Goal: Book appointment/travel/reservation

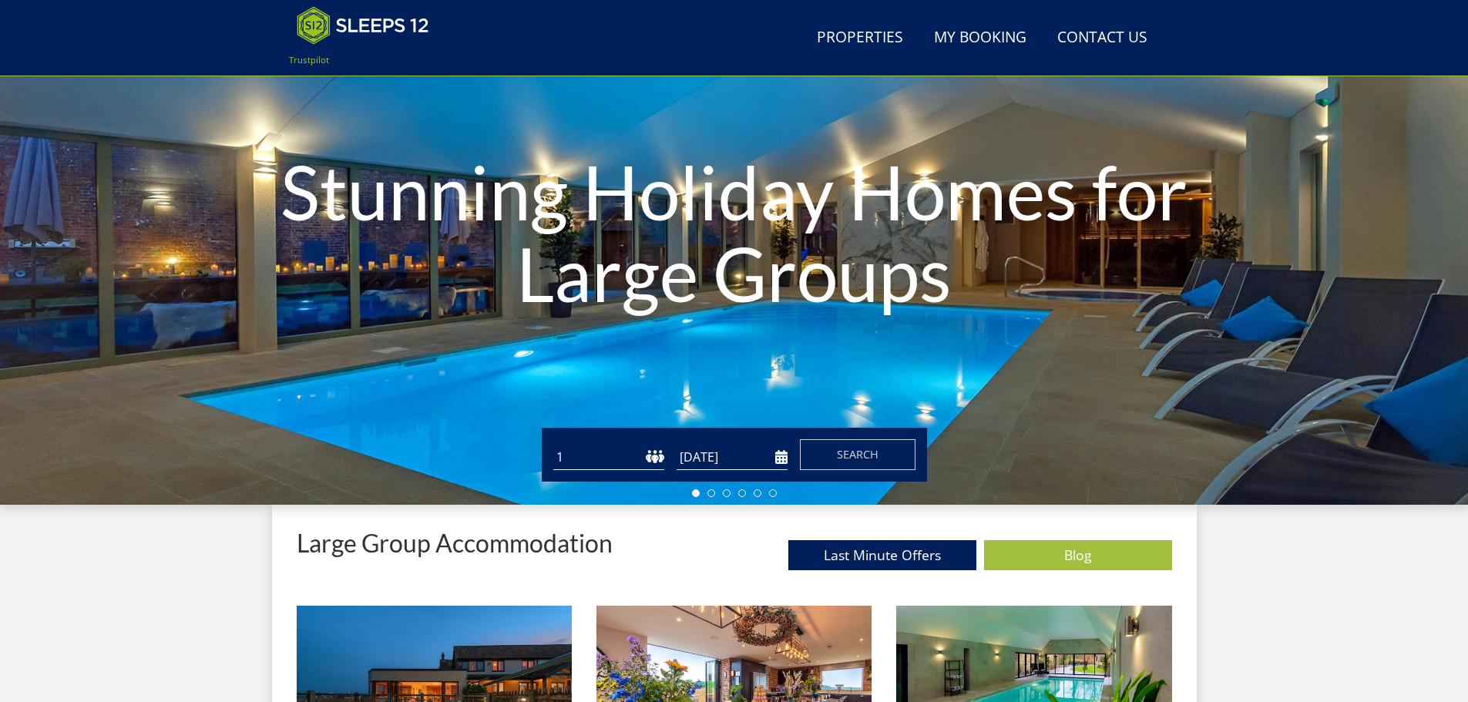
scroll to position [168, 0]
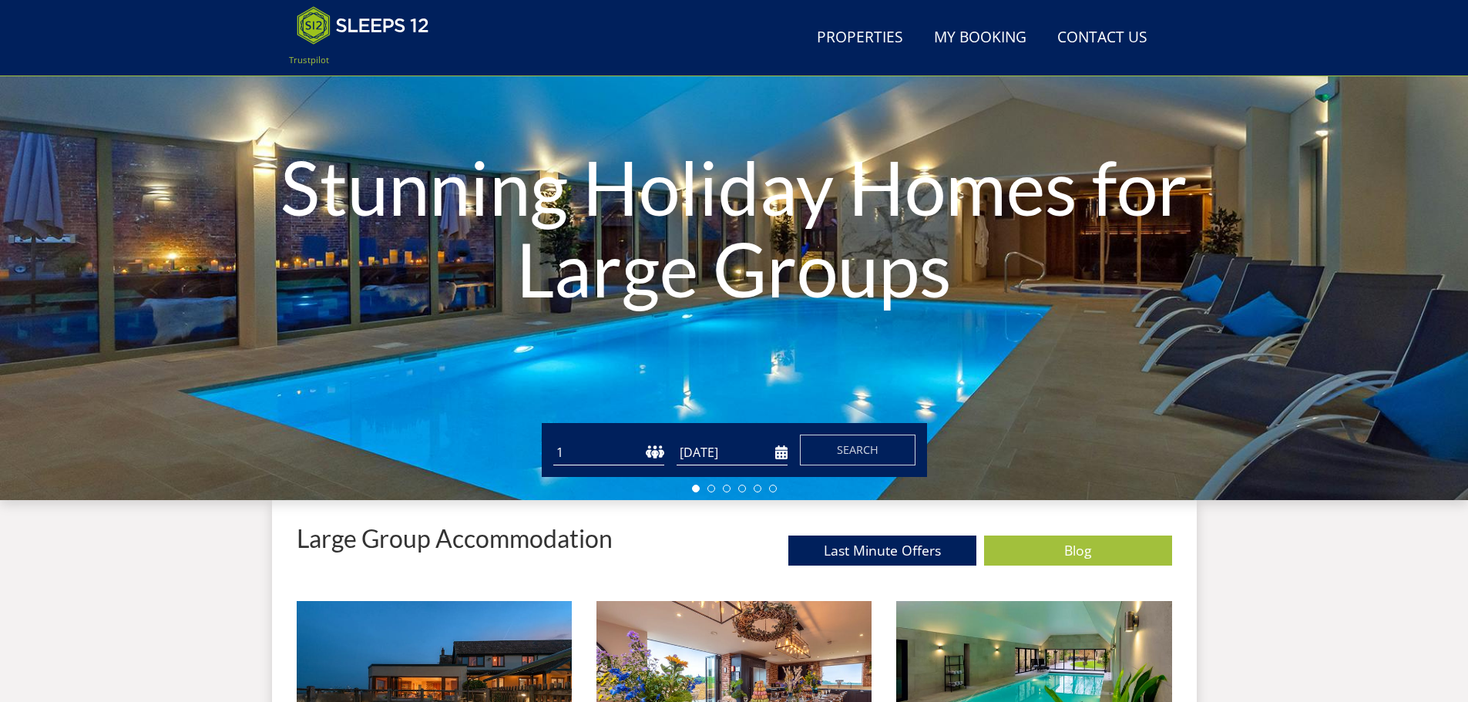
click at [647, 451] on select "1 2 3 4 5 6 7 8 9 10 11 12 13 14 15 16 17 18 19 20 21 22 23 24 25 26 27 28 29 3…" at bounding box center [608, 452] width 111 height 25
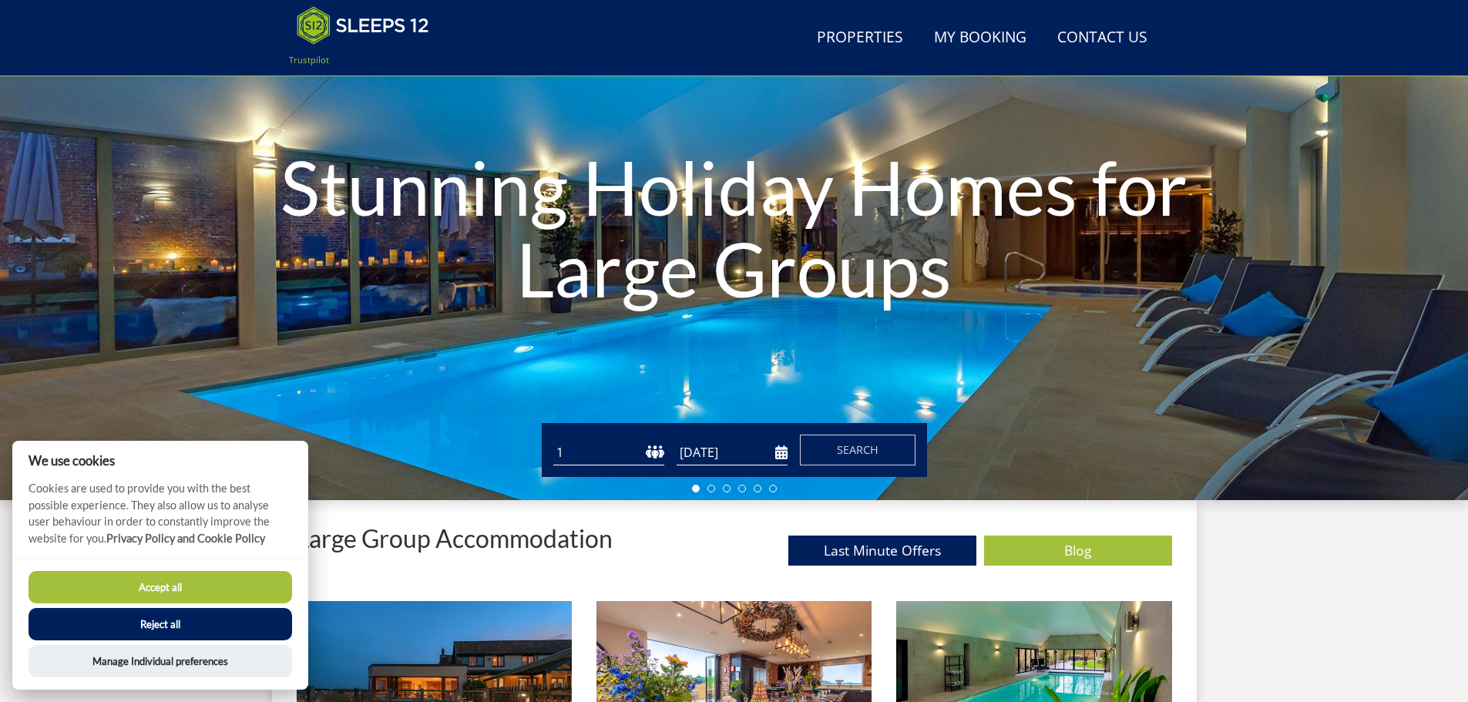
click at [657, 452] on select "1 2 3 4 5 6 7 8 9 10 11 12 13 14 15 16 17 18 19 20 21 22 23 24 25 26 27 28 29 3…" at bounding box center [608, 452] width 111 height 25
select select "12"
click at [553, 440] on select "1 2 3 4 5 6 7 8 9 10 11 12 13 14 15 16 17 18 19 20 21 22 23 24 25 26 27 28 29 3…" at bounding box center [608, 452] width 111 height 25
click at [723, 456] on input "[DATE]" at bounding box center [732, 452] width 111 height 25
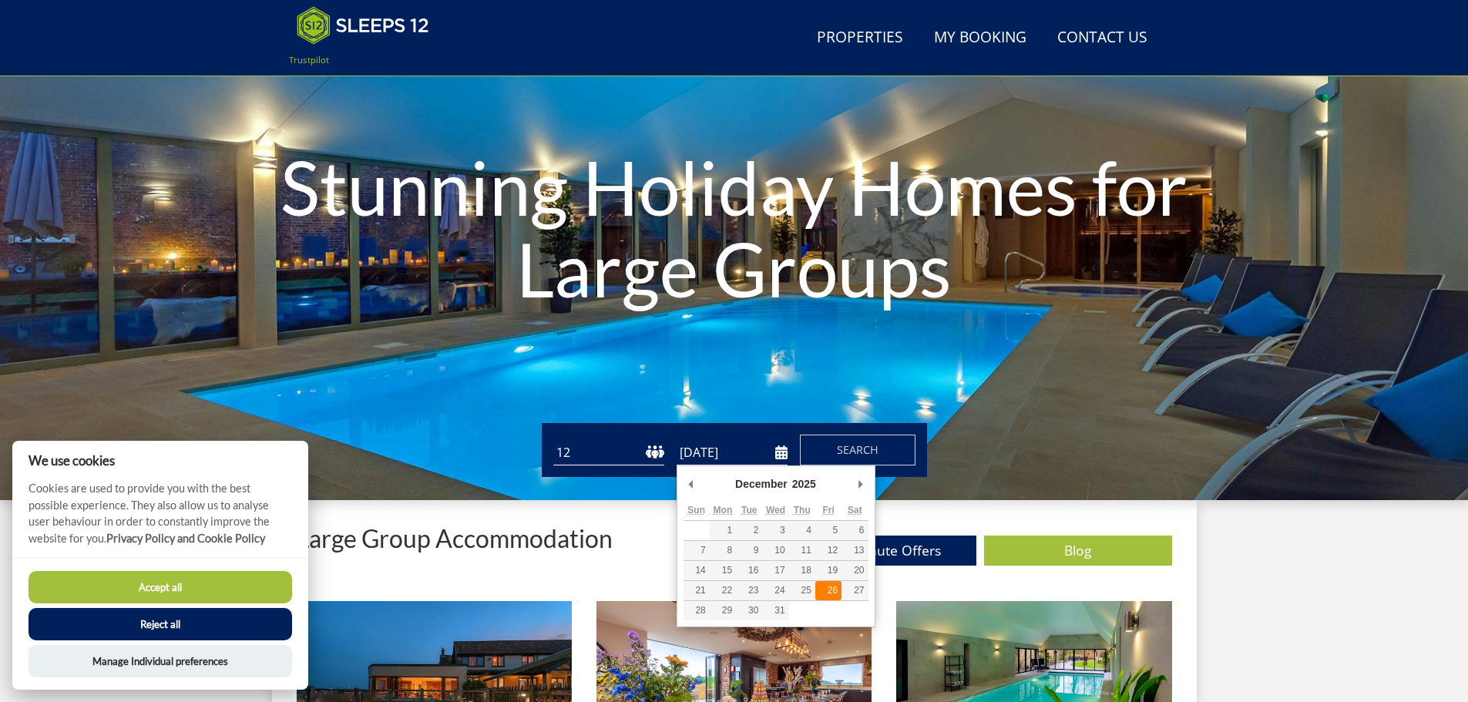
type input "[DATE]"
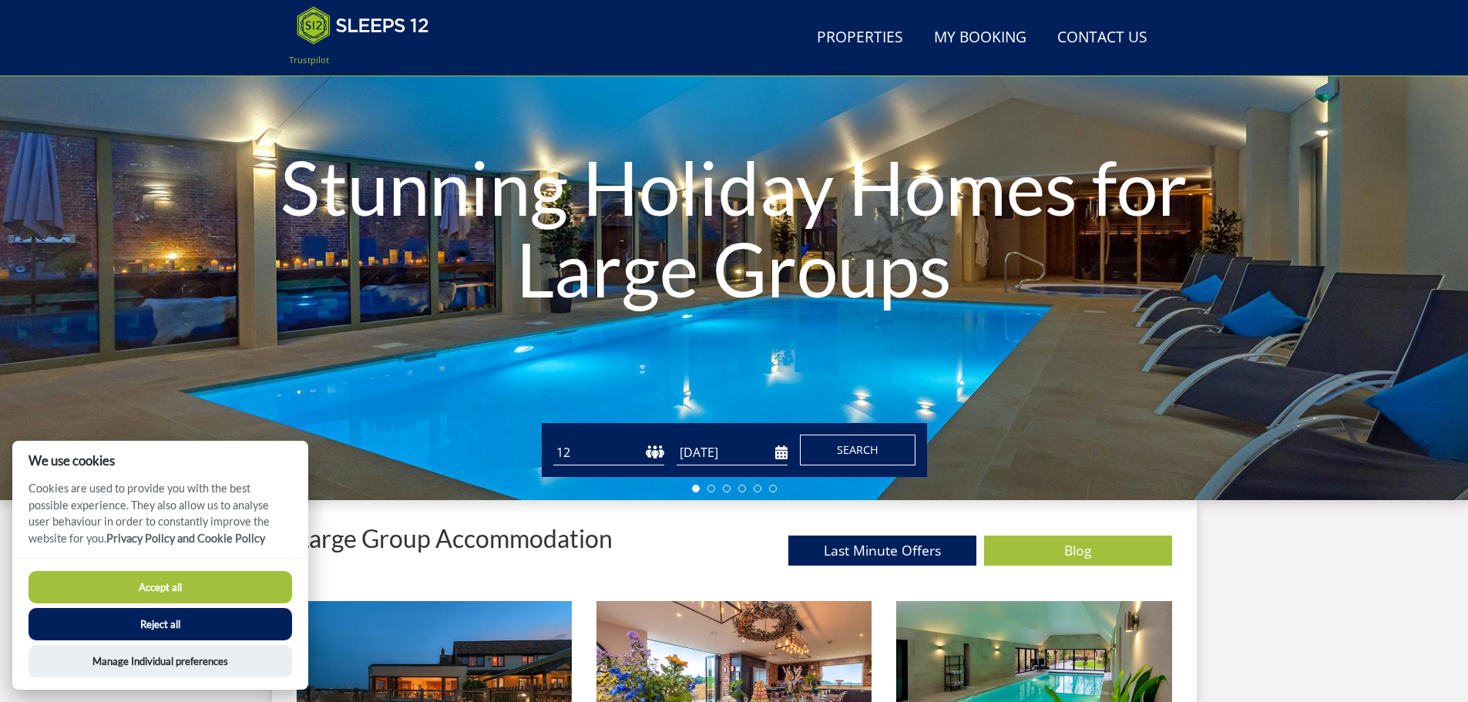
click at [868, 448] on span "Search" at bounding box center [858, 449] width 42 height 15
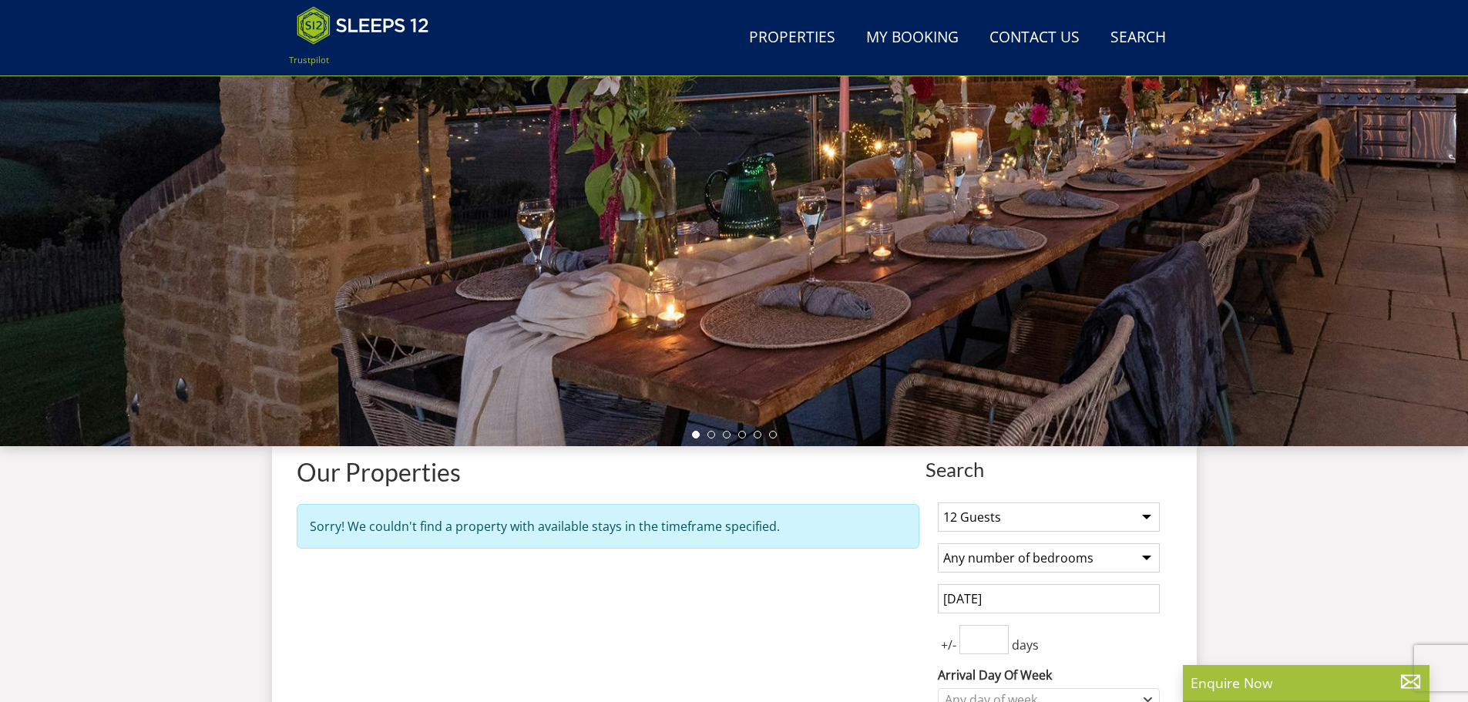
scroll to position [334, 0]
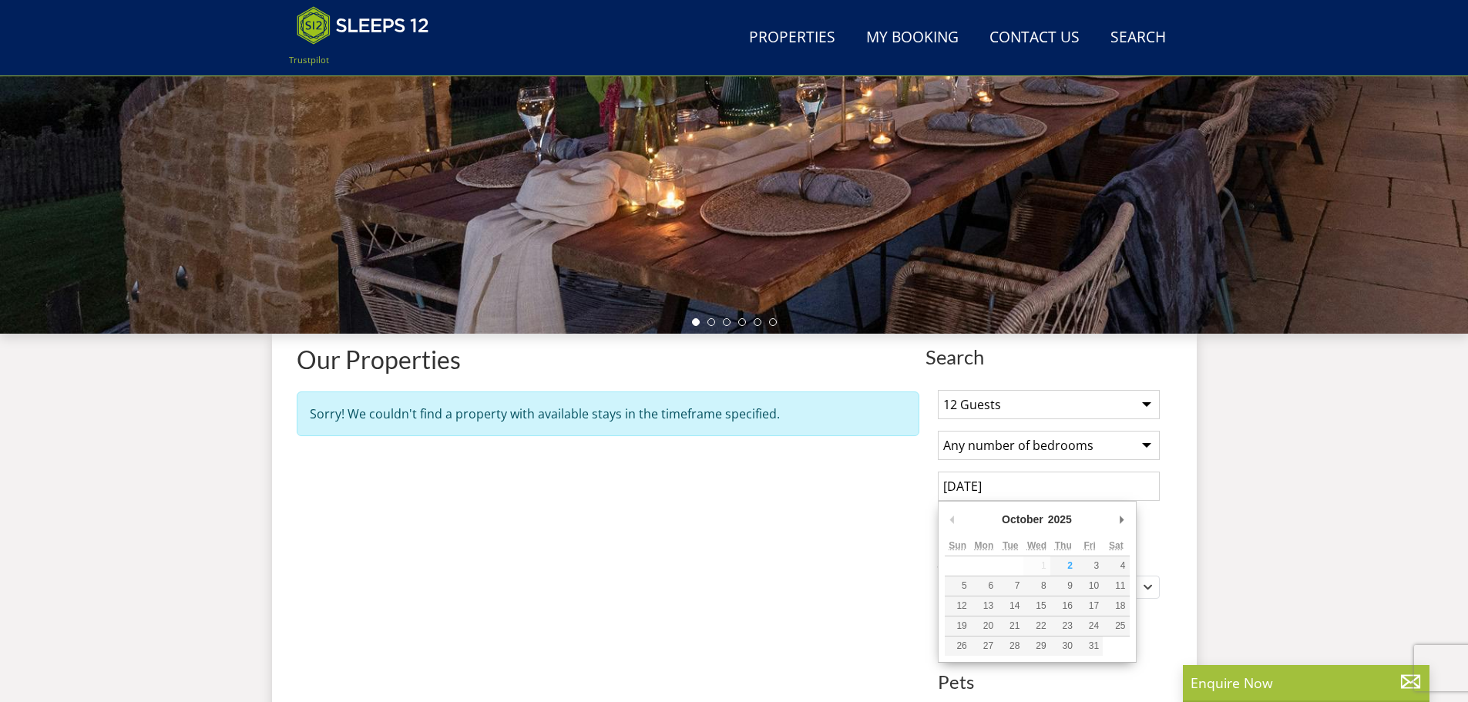
click at [985, 485] on input "[DATE]" at bounding box center [1049, 486] width 222 height 29
type input "[DATE]"
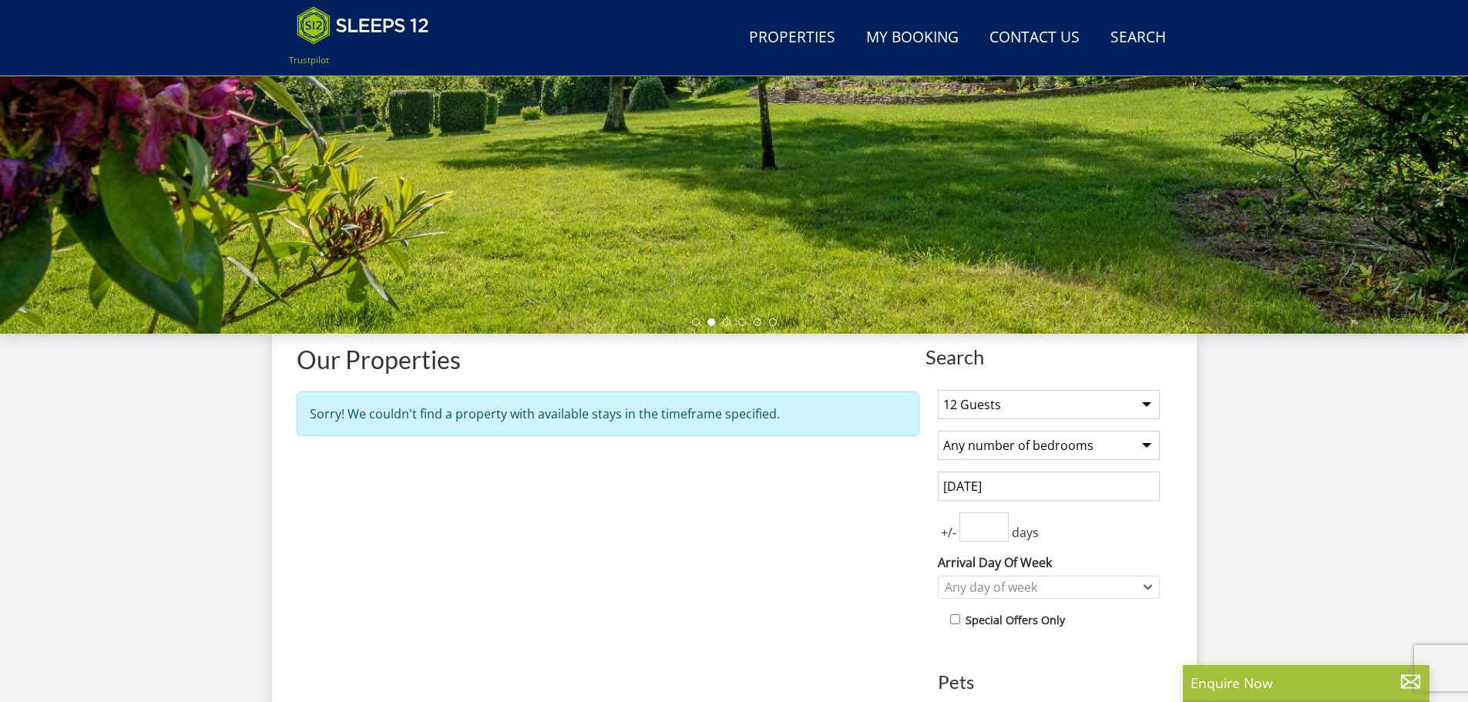
click at [973, 530] on input "number" at bounding box center [983, 526] width 49 height 29
click at [999, 519] on input "1" at bounding box center [983, 526] width 49 height 29
type input "2"
click at [999, 519] on input "2" at bounding box center [983, 526] width 49 height 29
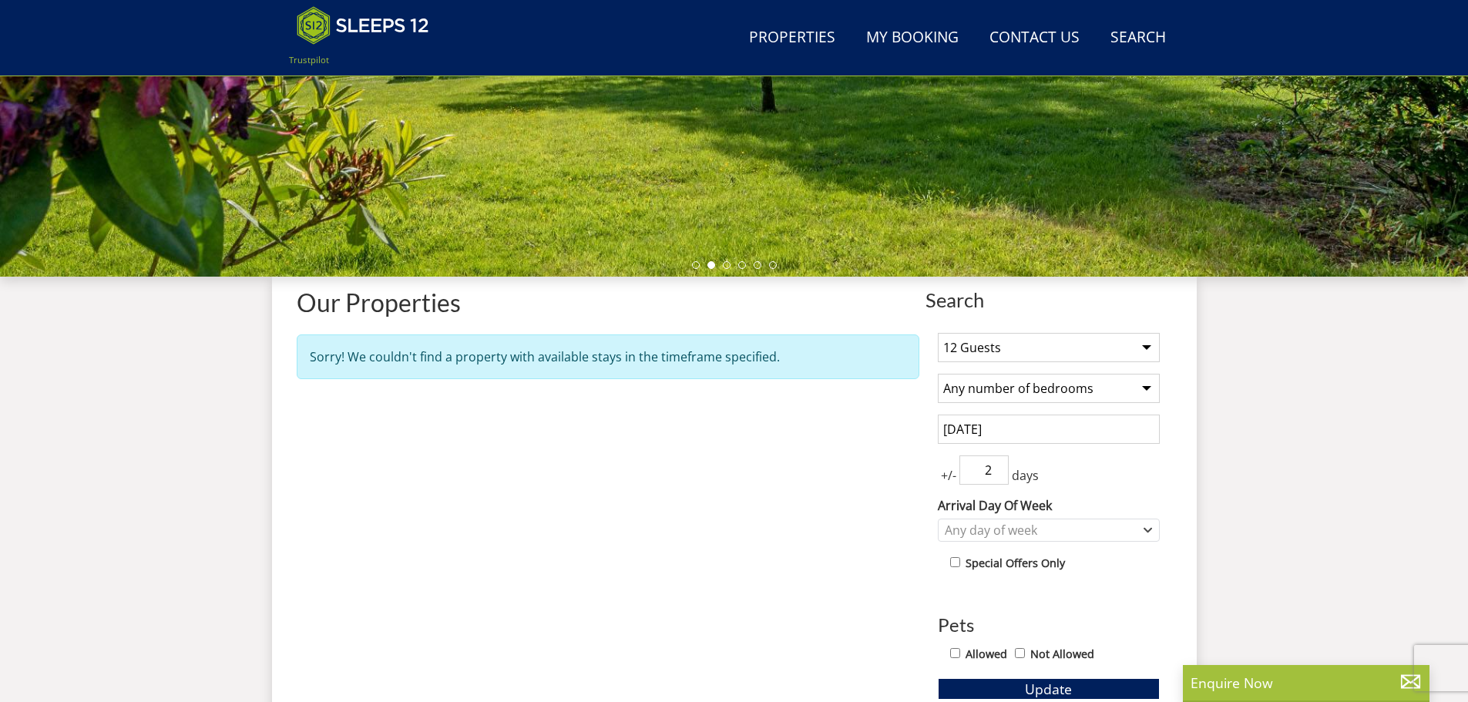
scroll to position [489, 0]
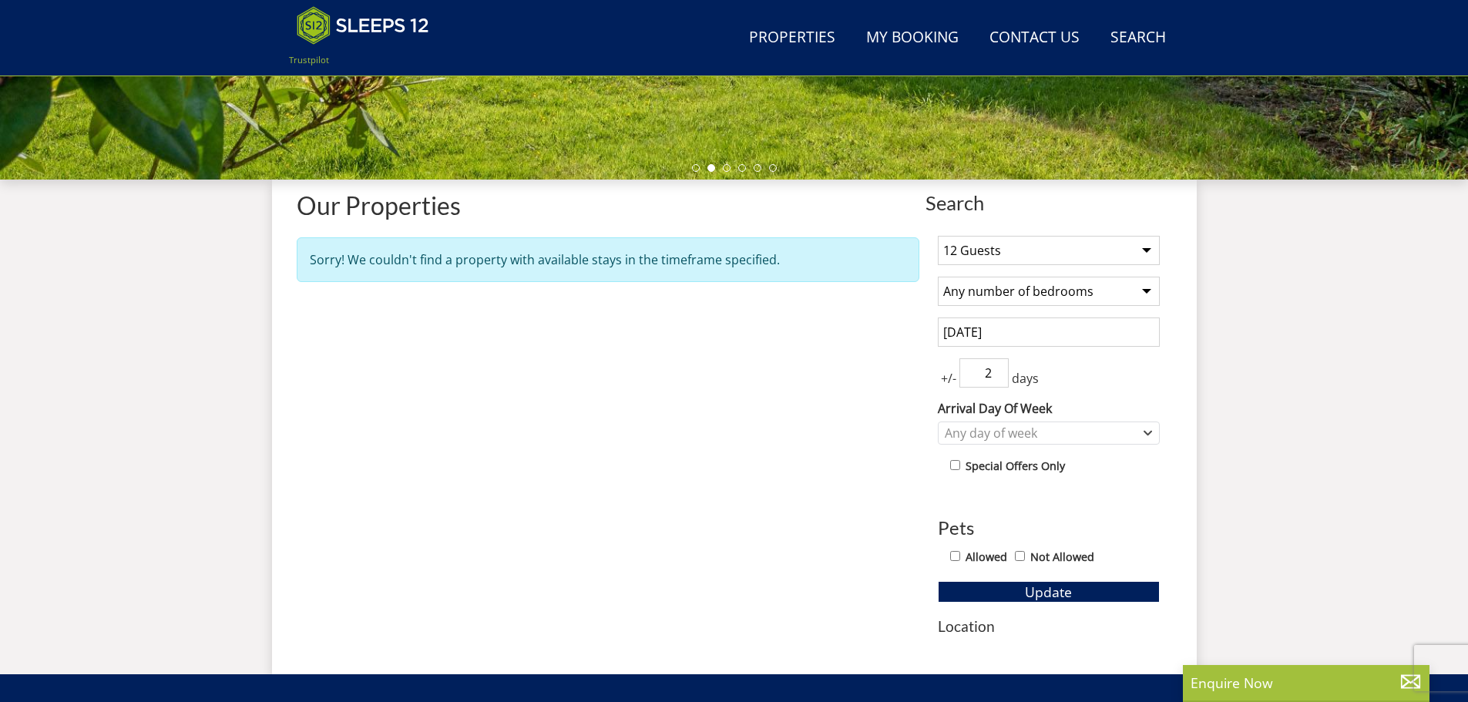
click at [954, 555] on input "Allowed" at bounding box center [955, 556] width 10 height 10
checkbox input "true"
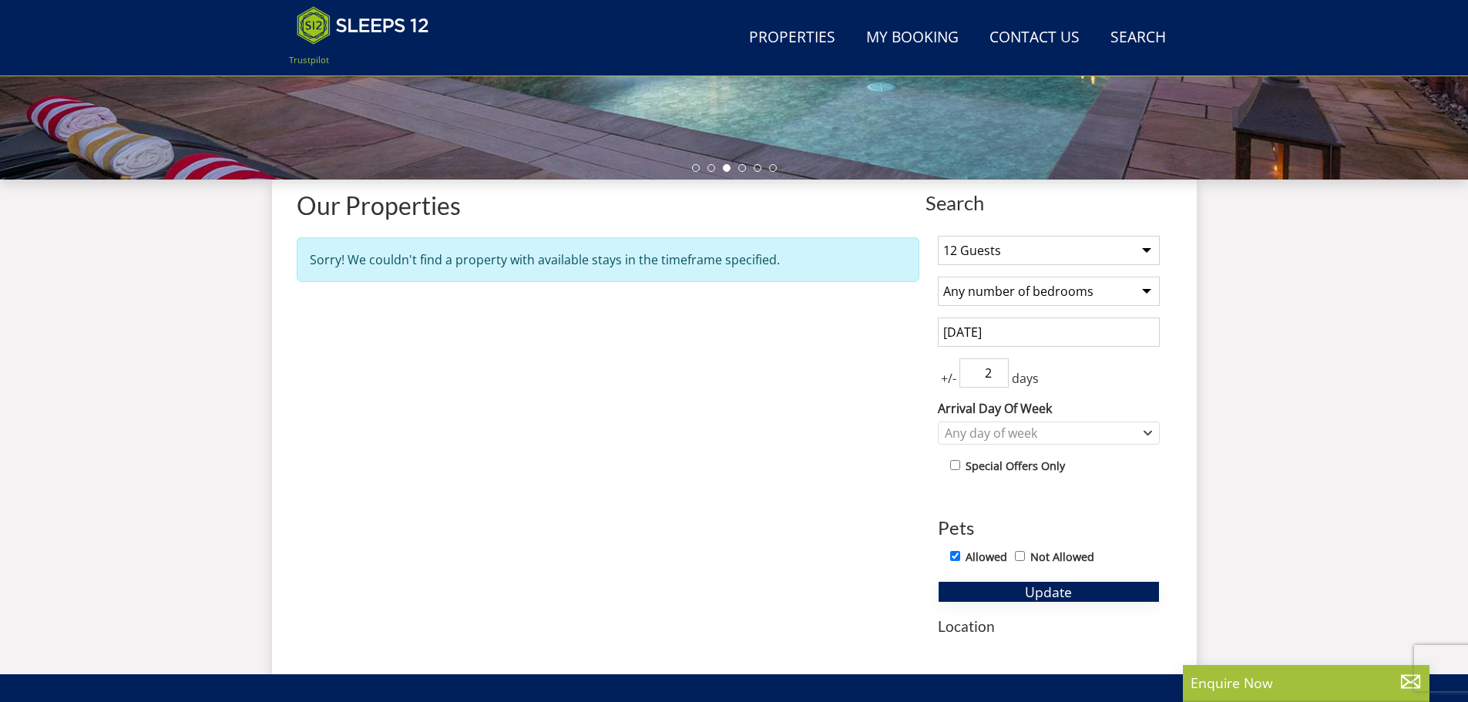
click at [1067, 590] on span "Update" at bounding box center [1048, 592] width 47 height 18
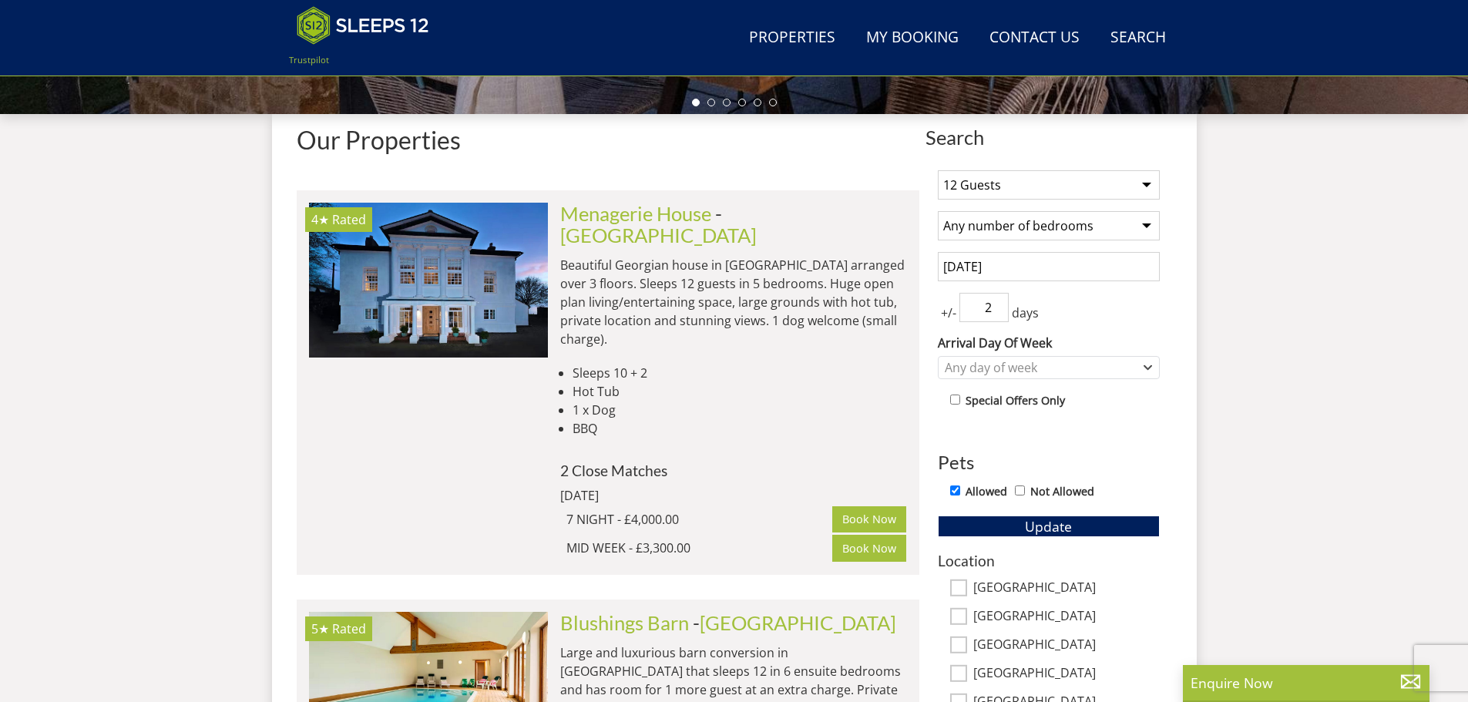
scroll to position [576, 0]
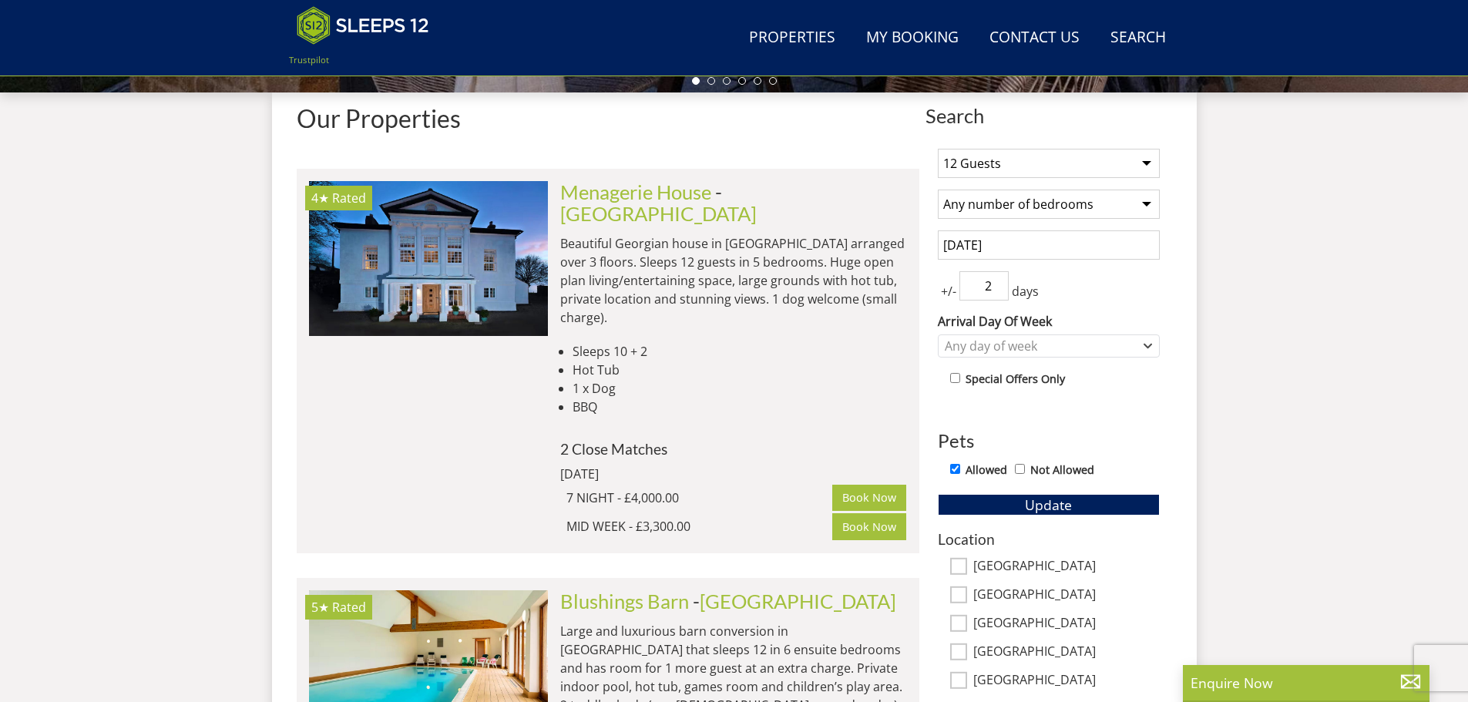
click at [1145, 202] on select "Any number of bedrooms 1 Bedroom 2 Bedrooms 3 Bedrooms 4 Bedrooms 5 Bedrooms 6 …" at bounding box center [1049, 204] width 222 height 29
select select "3"
click at [938, 190] on select "Any number of bedrooms 1 Bedroom 2 Bedrooms 3 Bedrooms 4 Bedrooms 5 Bedrooms 6 …" at bounding box center [1049, 204] width 222 height 29
drag, startPoint x: 1070, startPoint y: 502, endPoint x: 1368, endPoint y: 511, distance: 297.6
click at [1073, 502] on button "Update" at bounding box center [1049, 505] width 222 height 22
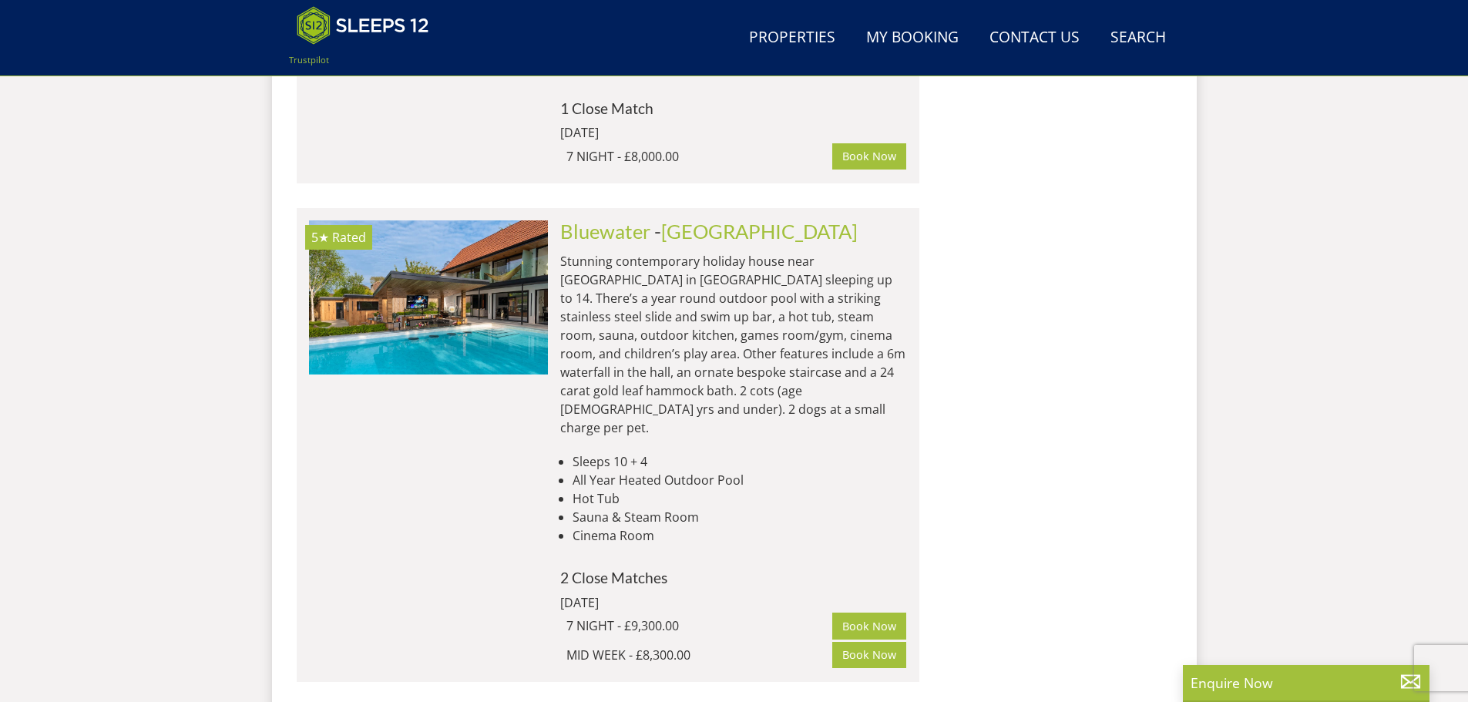
scroll to position [2348, 0]
